Goal: Navigation & Orientation: Find specific page/section

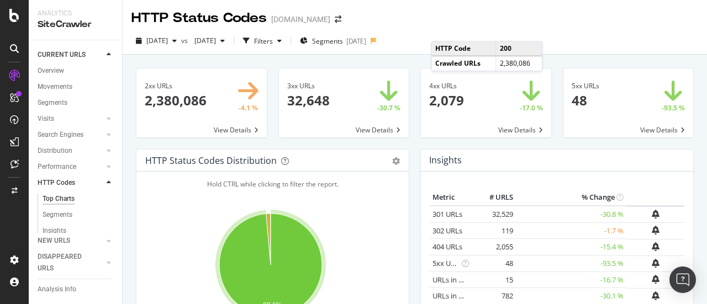
drag, startPoint x: 56, startPoint y: 70, endPoint x: 285, endPoint y: 56, distance: 229.5
click at [56, 70] on div "Overview" at bounding box center [51, 71] width 26 height 12
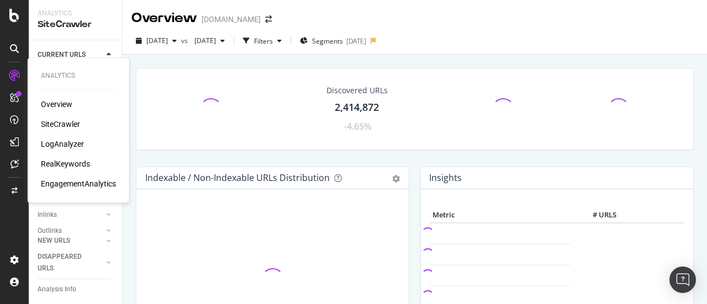
click at [68, 143] on div "LogAnalyzer" at bounding box center [62, 144] width 43 height 11
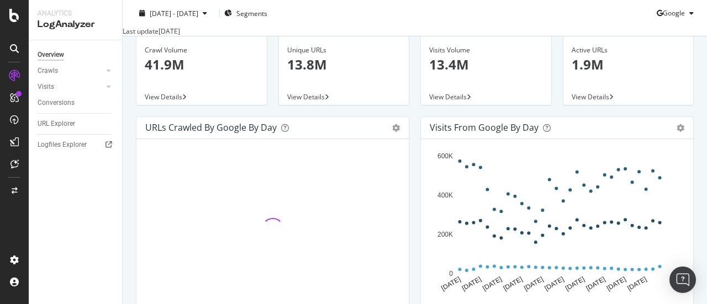
scroll to position [110, 0]
